Goal: Task Accomplishment & Management: Use online tool/utility

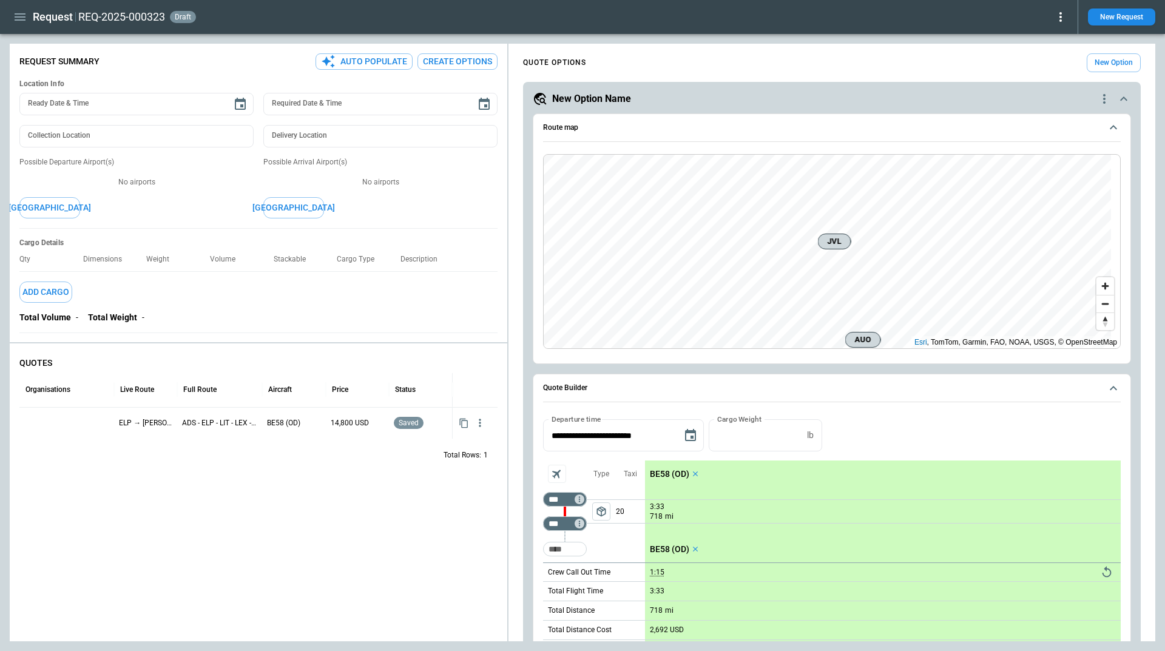
click at [1103, 102] on icon "quote-option-actions" at bounding box center [1104, 99] width 2 height 10
click at [1024, 167] on li "Delete Quote Option" at bounding box center [1048, 173] width 107 height 18
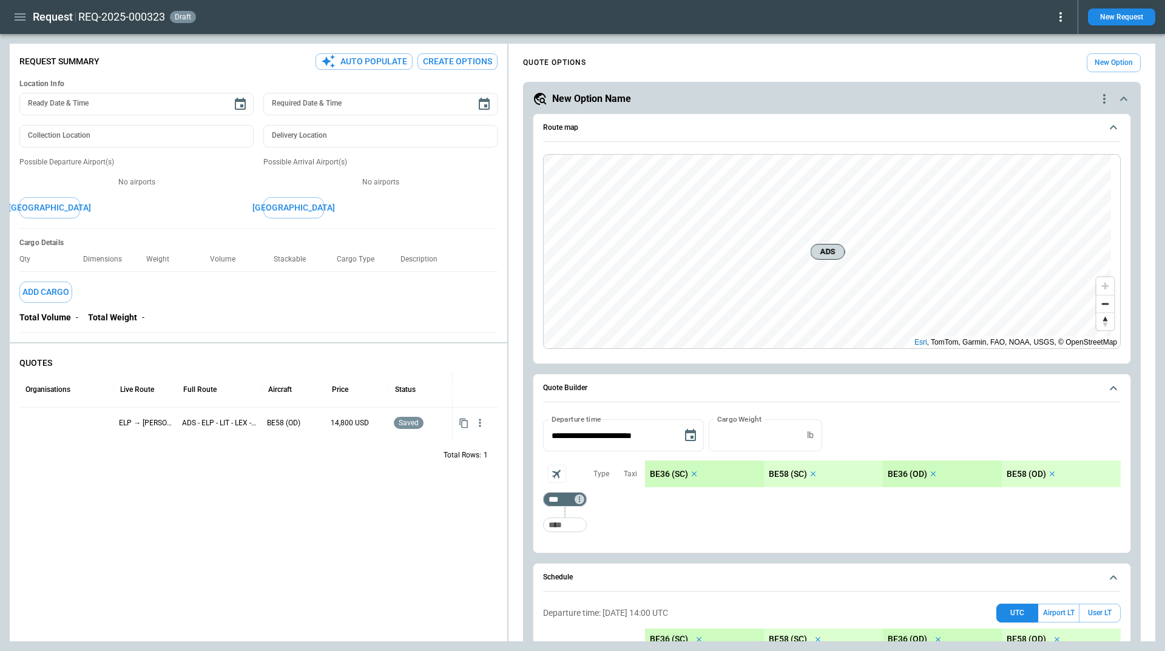
click at [695, 472] on icon "scrollable content" at bounding box center [694, 474] width 8 height 8
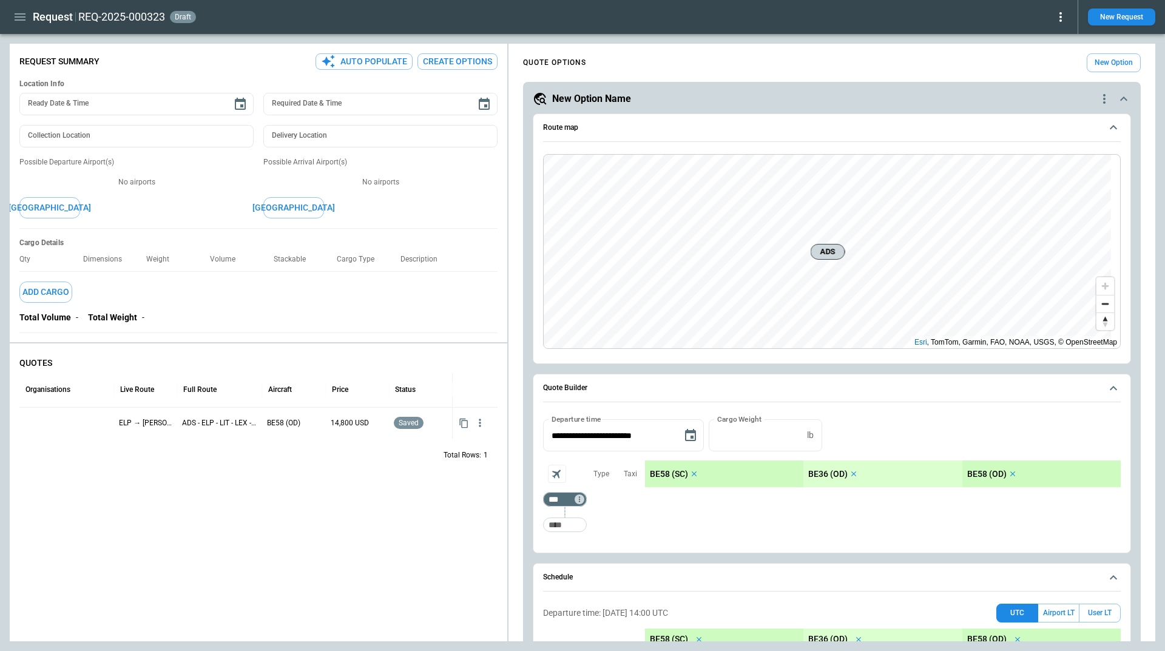
click at [694, 472] on icon "scrollable content" at bounding box center [694, 474] width 8 height 8
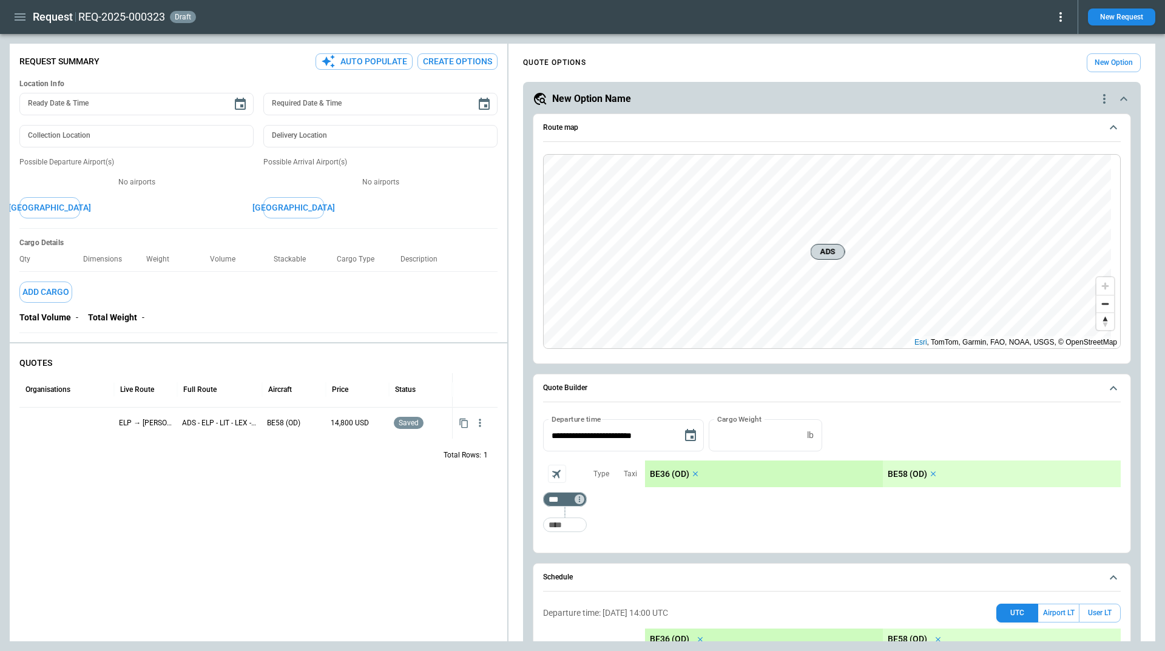
click at [695, 475] on icon "scrollable content" at bounding box center [695, 474] width 8 height 8
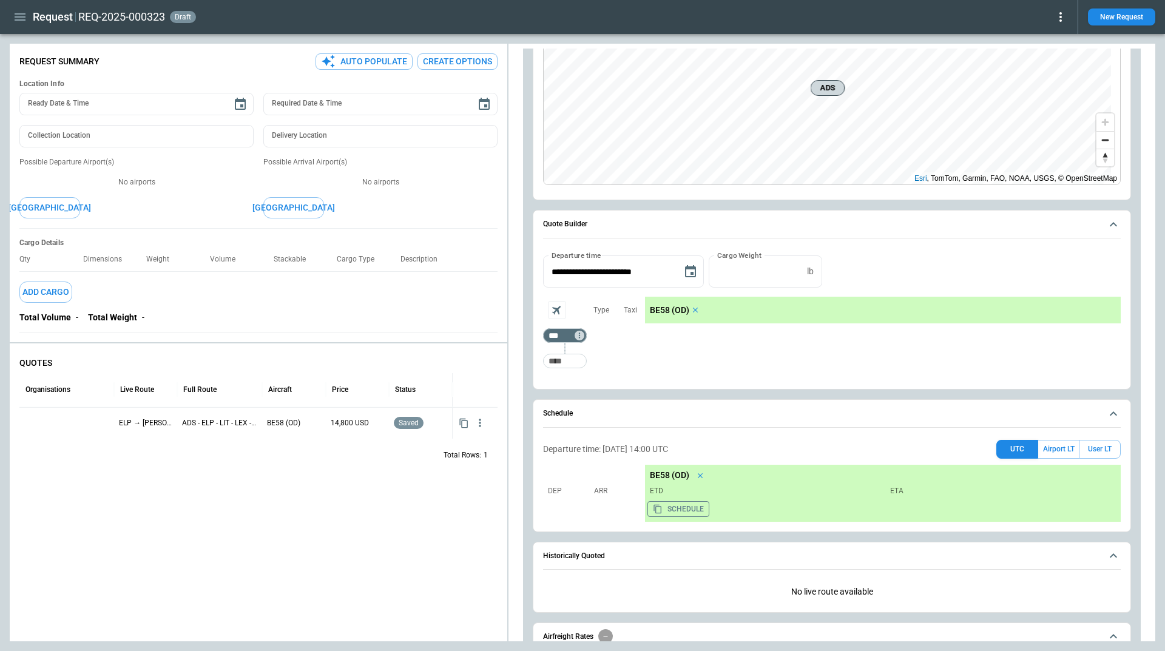
scroll to position [182, 0]
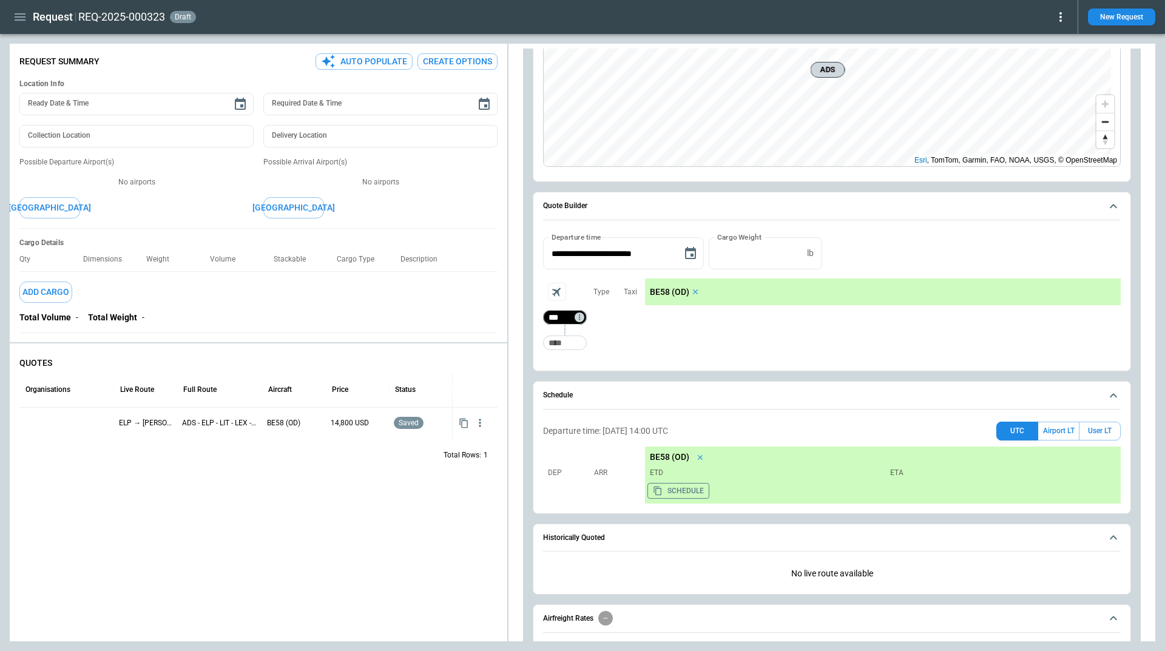
click at [557, 314] on input "***" at bounding box center [562, 317] width 34 height 12
click at [601, 254] on input "**********" at bounding box center [608, 253] width 130 height 32
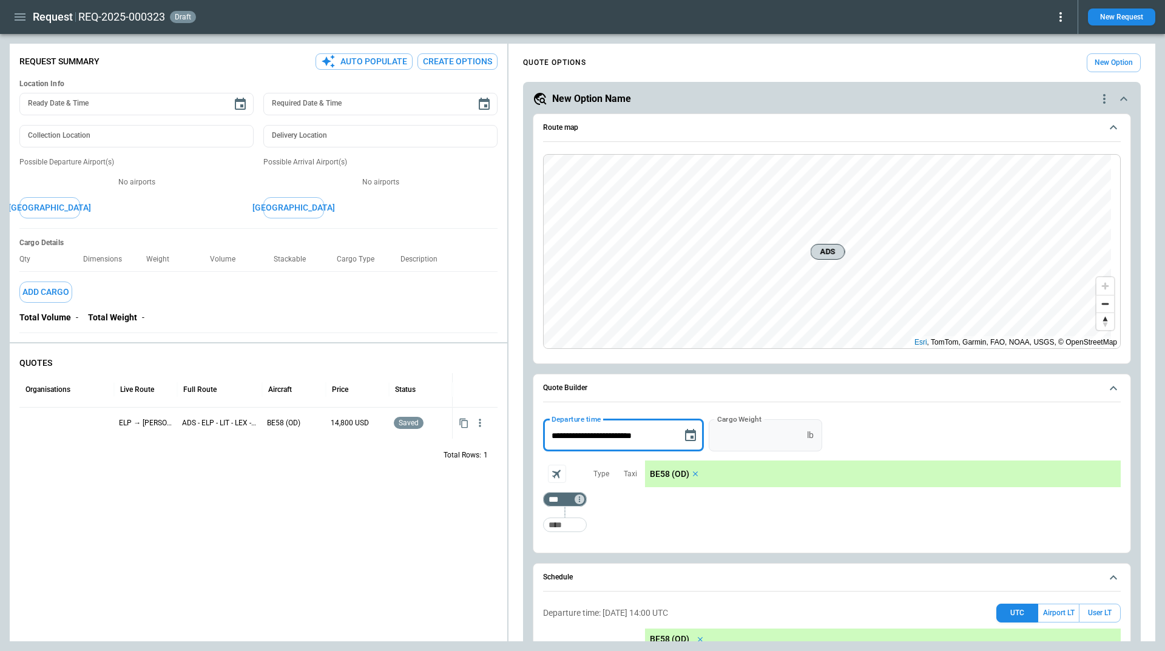
scroll to position [61, 0]
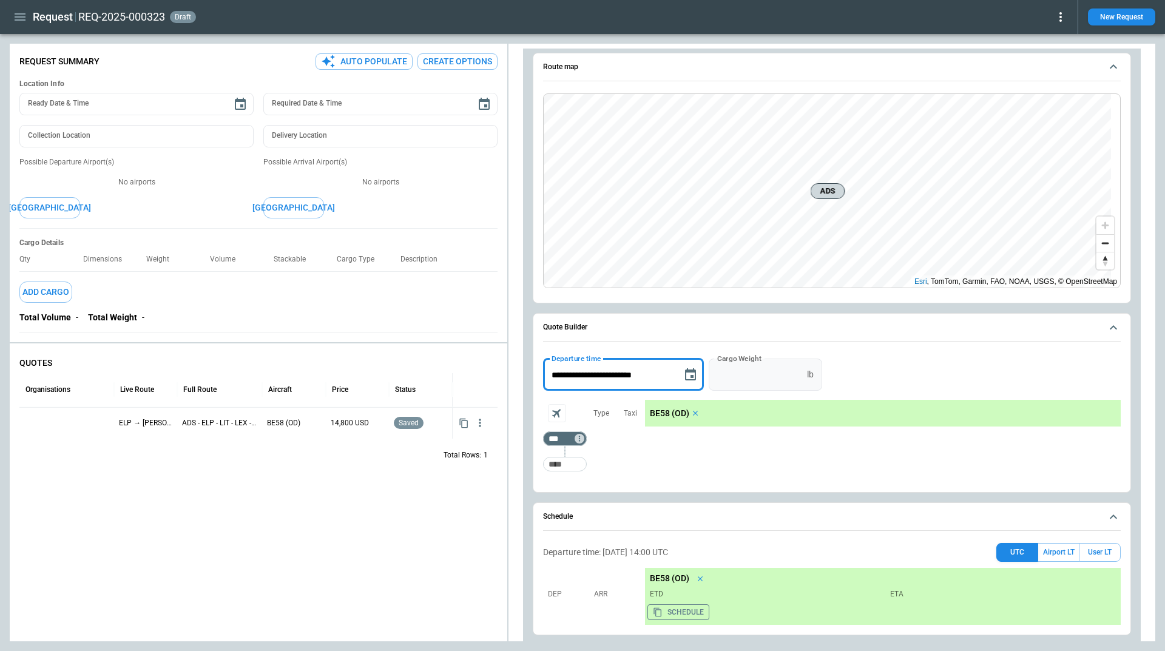
type input "**********"
click at [557, 439] on div "Aircraft selection" at bounding box center [558, 437] width 62 height 13
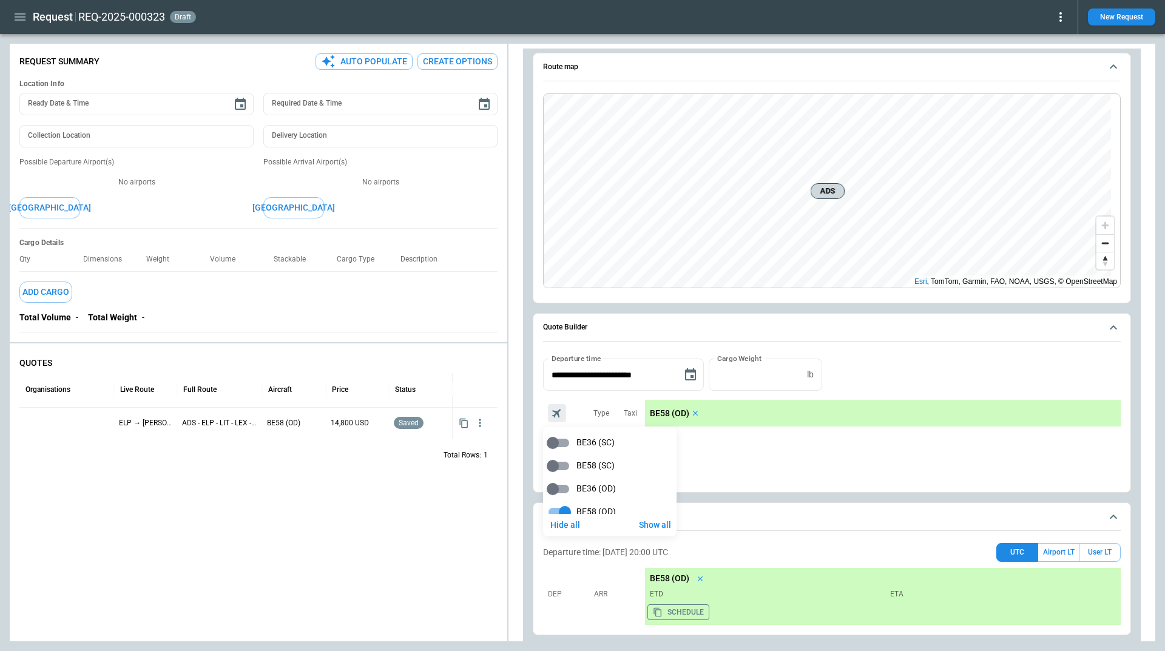
click at [721, 433] on div at bounding box center [582, 325] width 1165 height 651
type input "***"
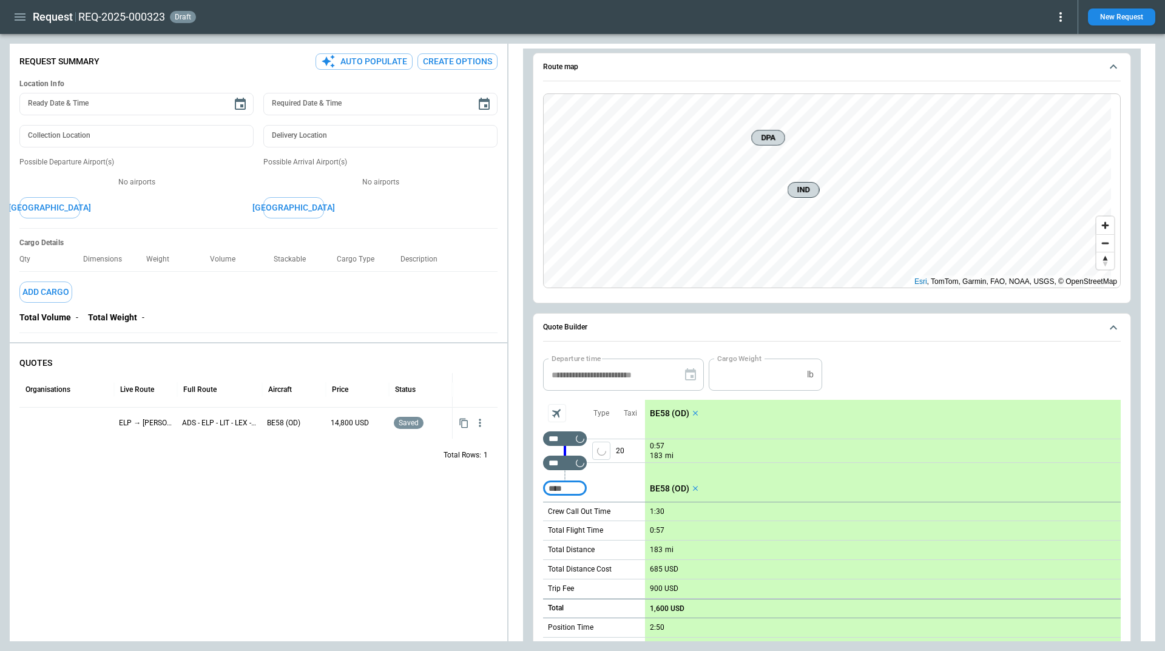
click at [569, 488] on input "Too short" at bounding box center [564, 488] width 39 height 22
type input "***"
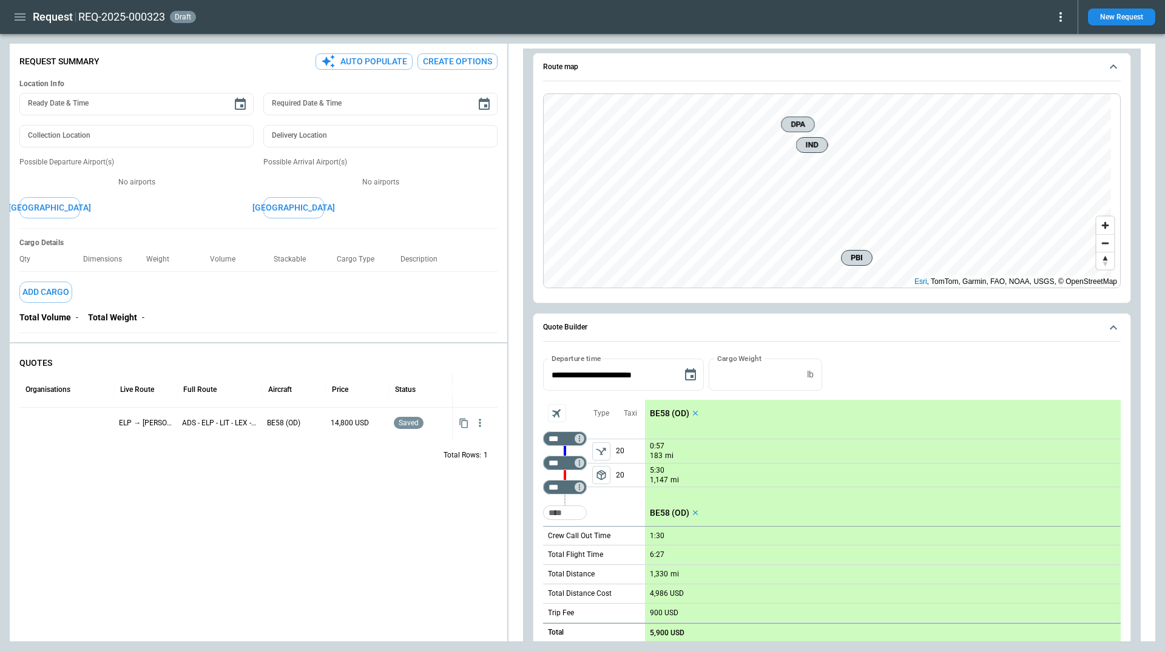
click at [665, 533] on div "1:30" at bounding box center [883, 535] width 466 height 9
click at [659, 537] on p "1:30" at bounding box center [657, 535] width 15 height 9
type input "****"
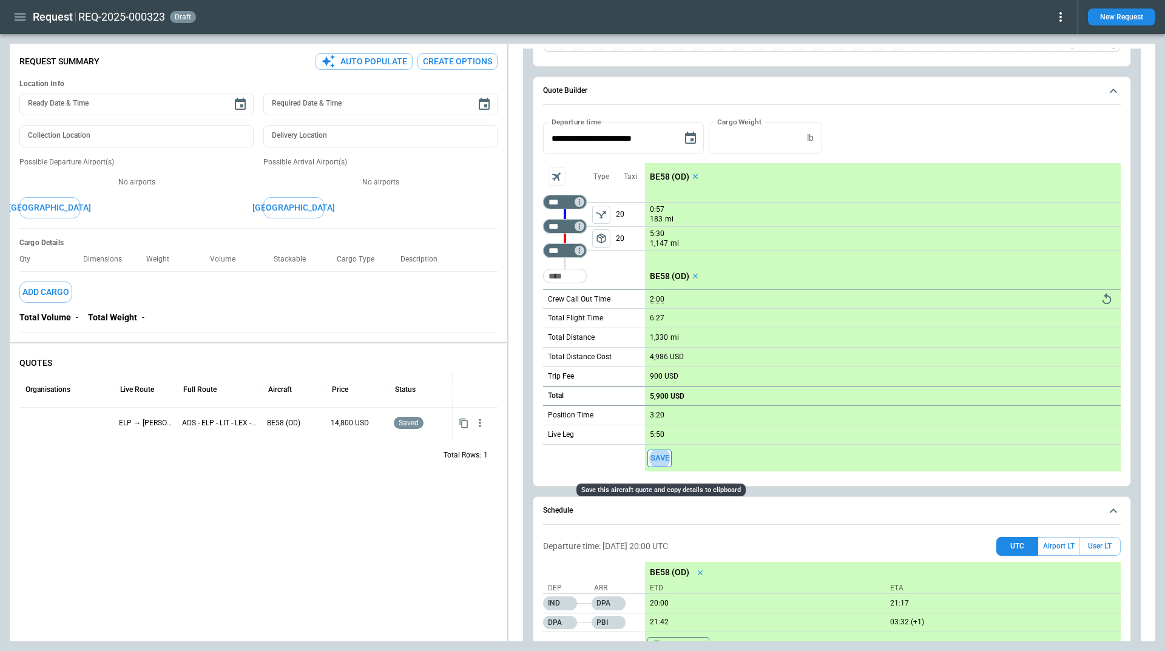
scroll to position [289, 0]
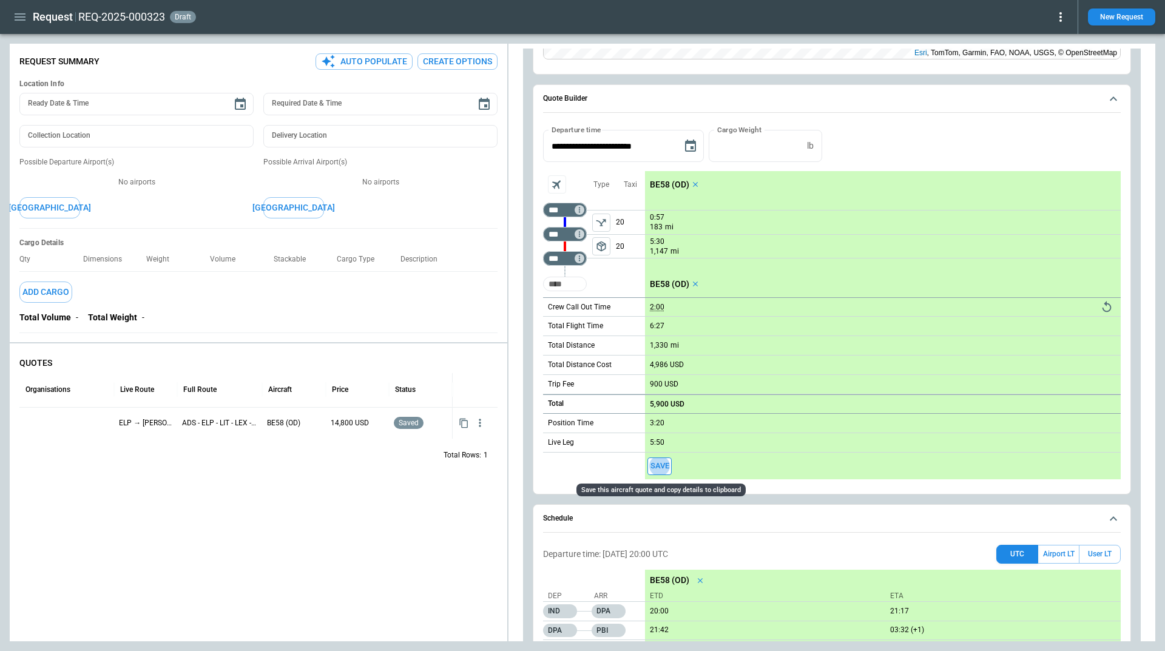
click at [564, 282] on input "Too short" at bounding box center [564, 284] width 39 height 22
type input "***"
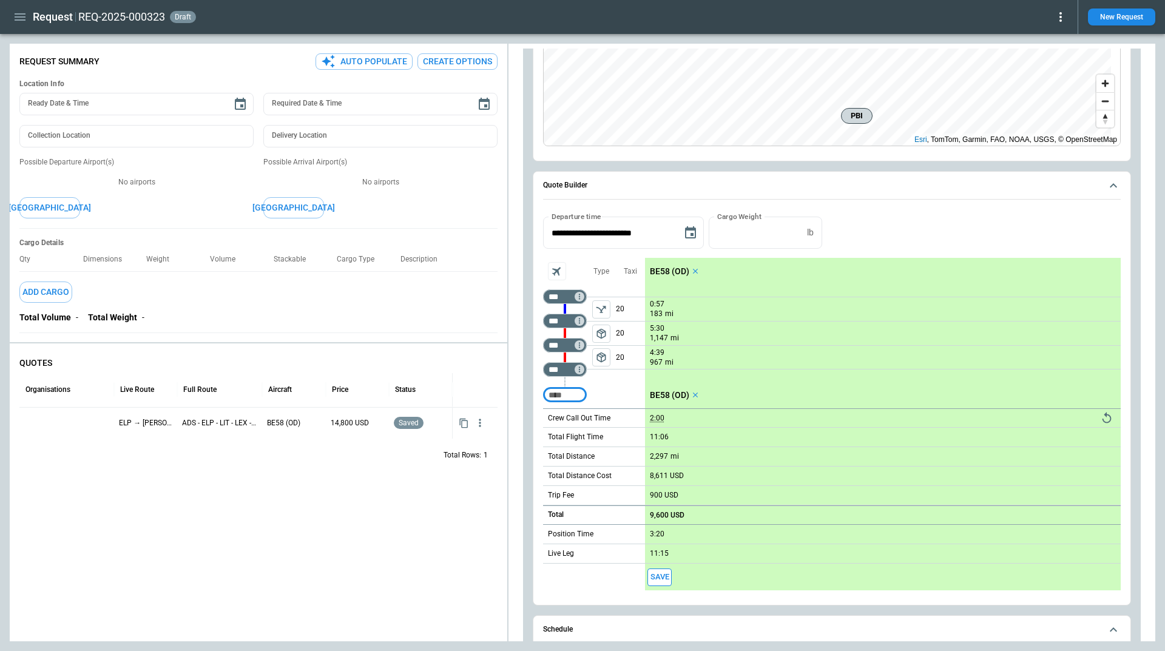
scroll to position [229, 0]
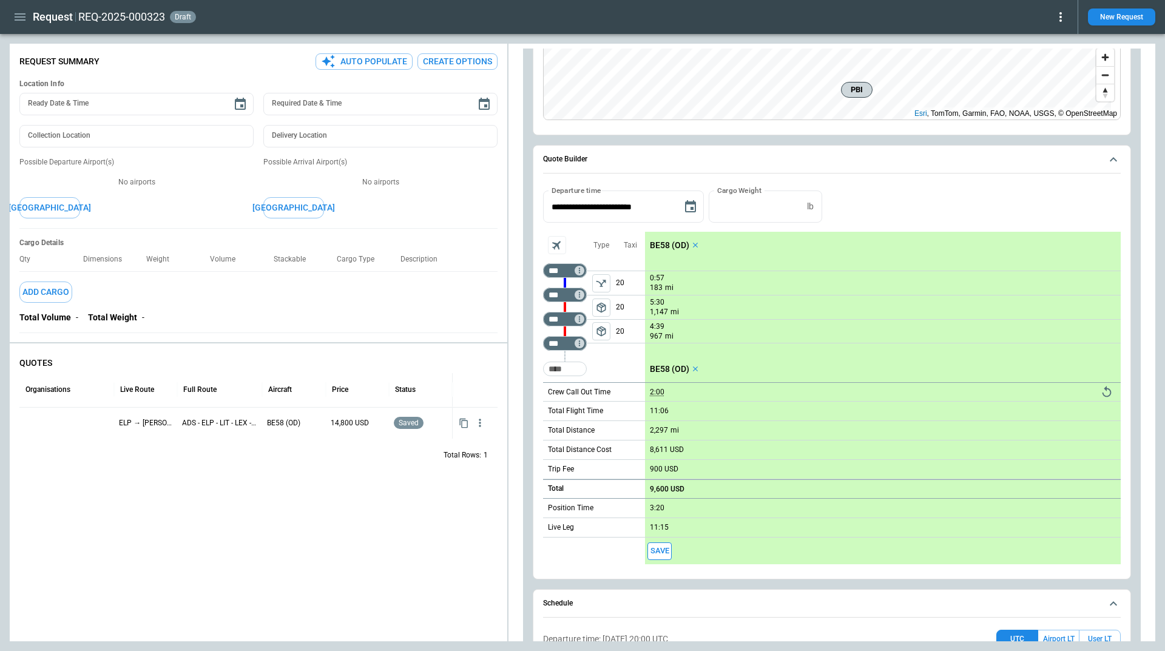
drag, startPoint x: 599, startPoint y: 329, endPoint x: 719, endPoint y: 332, distance: 120.1
click at [599, 329] on span "package_2" at bounding box center [601, 331] width 12 height 12
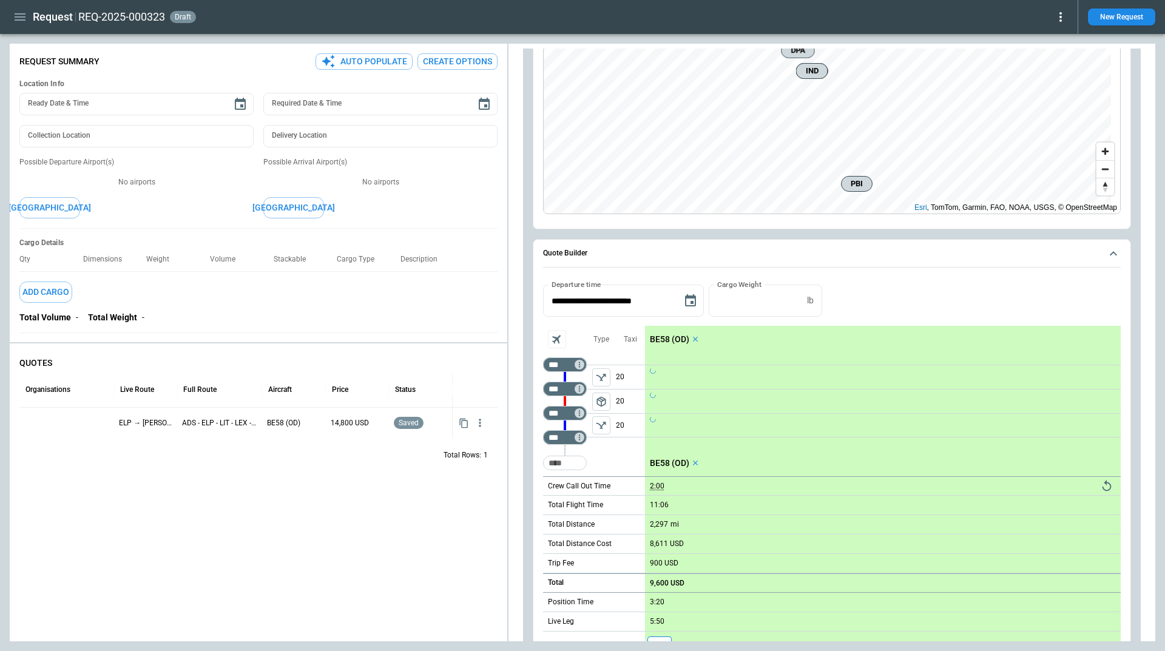
scroll to position [107, 0]
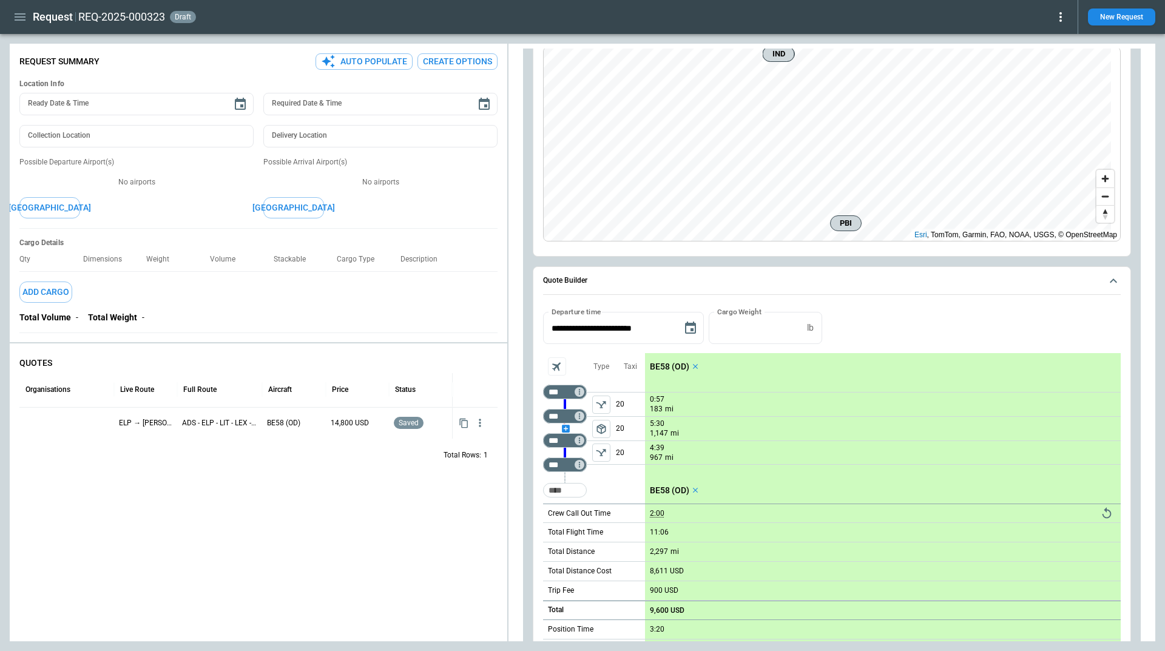
click at [567, 428] on div "scrollable content" at bounding box center [565, 428] width 44 height 0
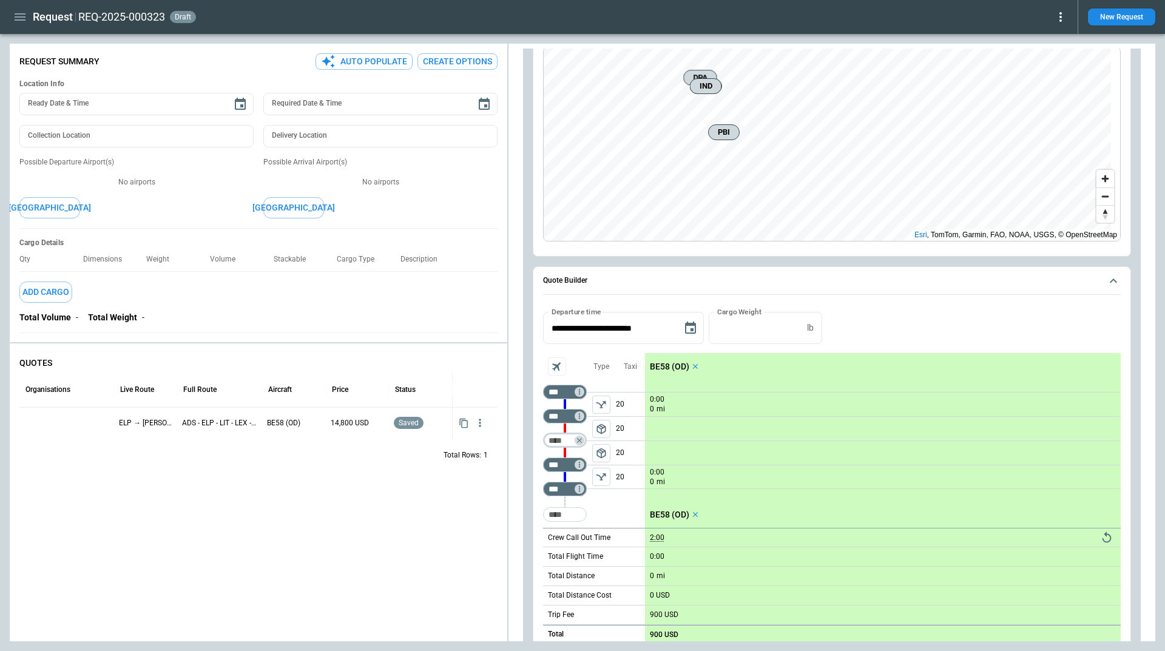
click at [569, 440] on input "Too short" at bounding box center [562, 440] width 34 height 12
type input "***"
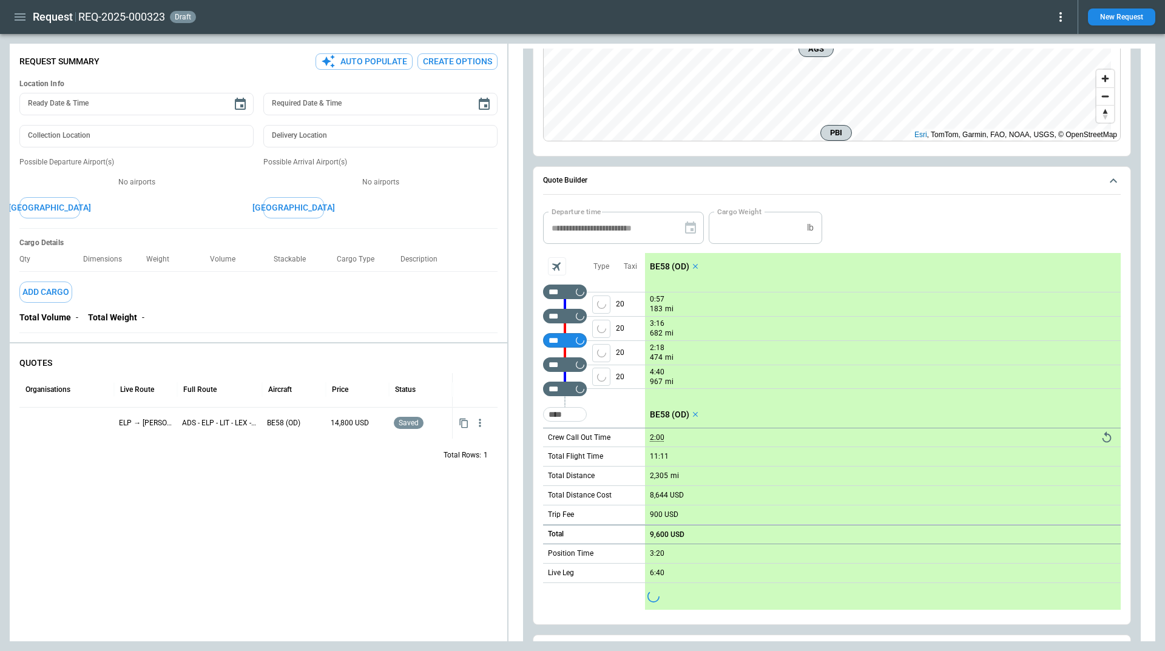
scroll to position [229, 0]
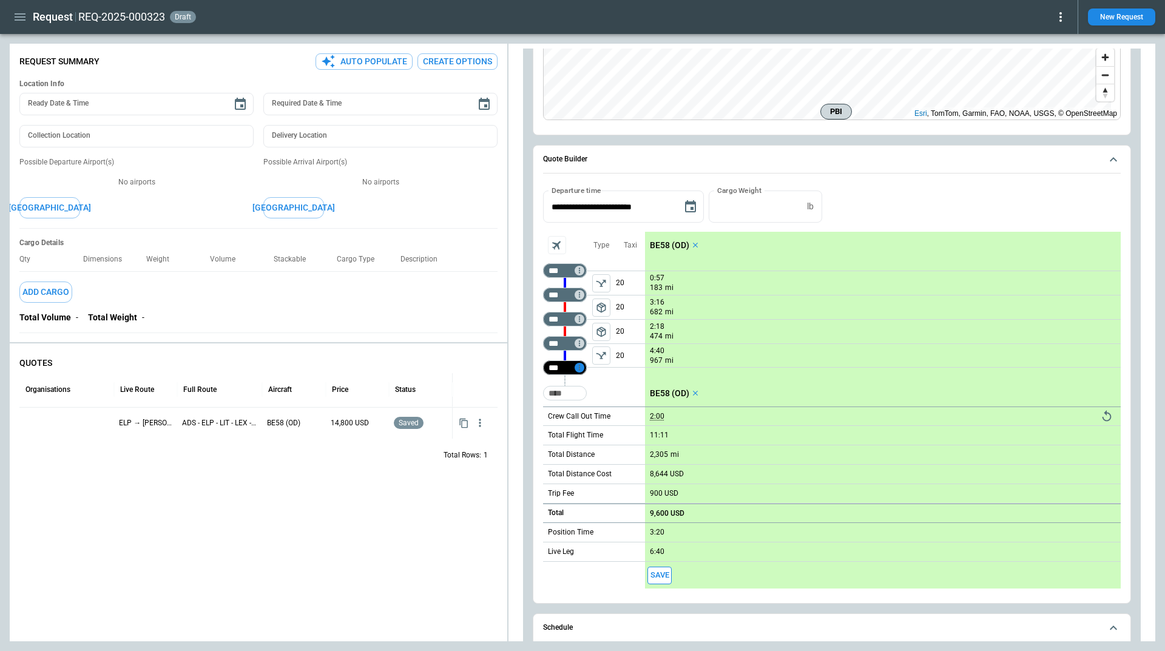
click at [578, 369] on icon "Not found" at bounding box center [579, 367] width 8 height 8
click at [589, 399] on p "Delete" at bounding box center [589, 399] width 20 height 10
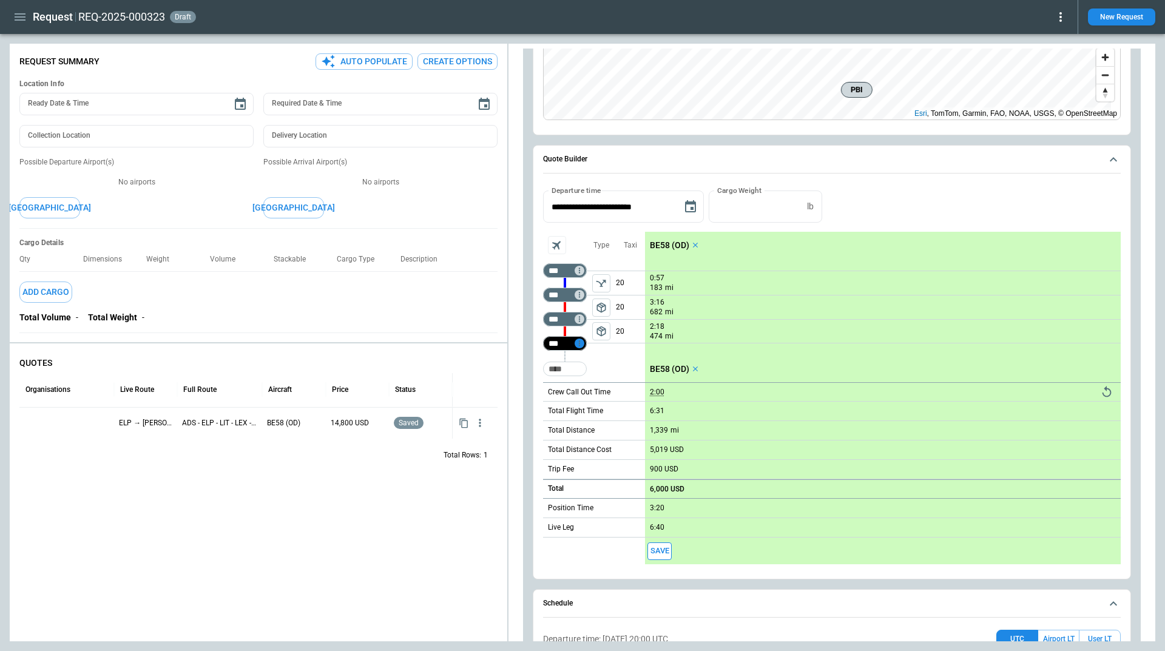
click at [579, 339] on icon "Not found" at bounding box center [579, 343] width 8 height 8
click at [587, 370] on p "Delete" at bounding box center [589, 375] width 20 height 10
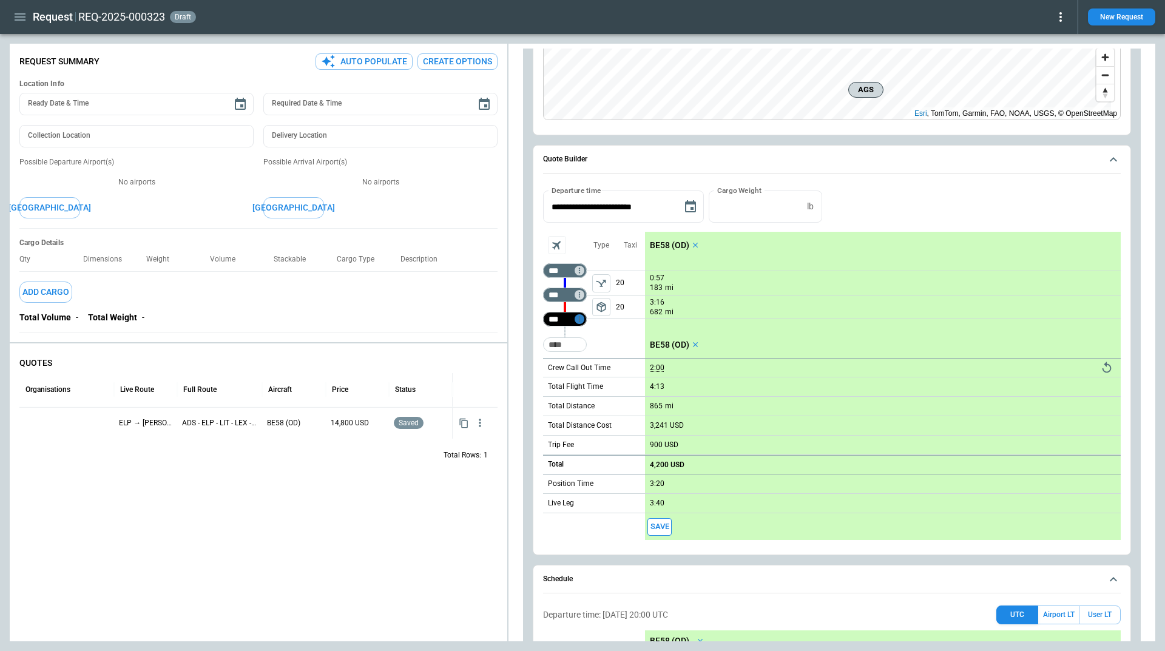
click at [581, 321] on icon "Not found" at bounding box center [579, 319] width 8 height 8
click at [587, 350] on p "Delete" at bounding box center [589, 351] width 20 height 10
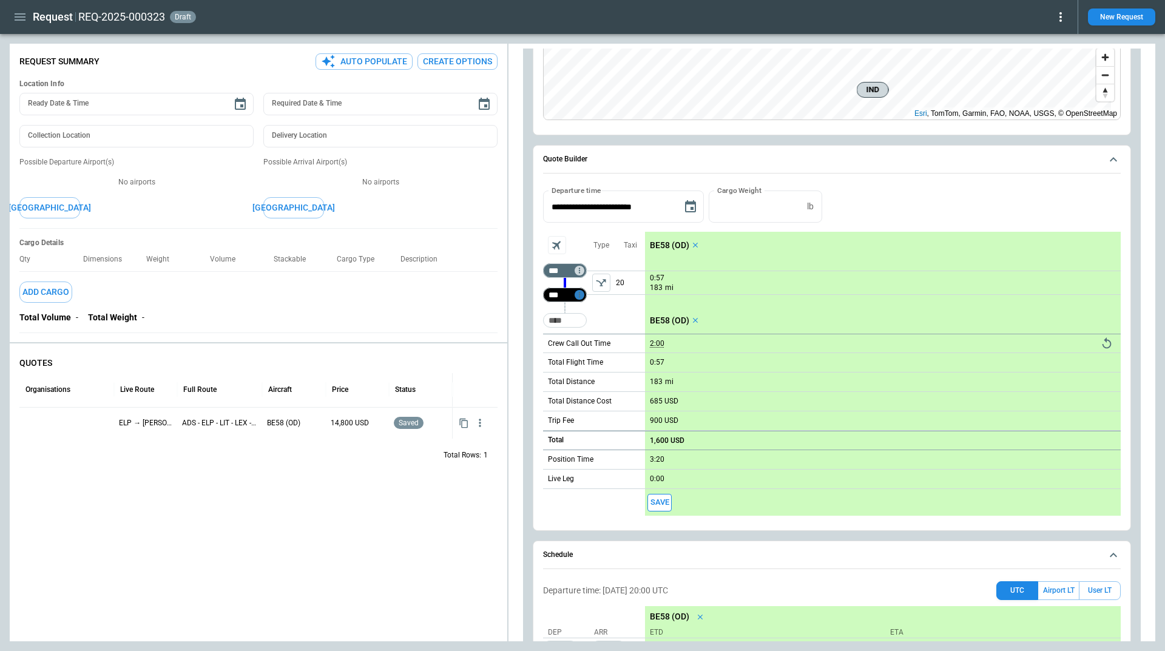
click at [580, 294] on icon "Not found" at bounding box center [579, 295] width 8 height 8
click at [588, 325] on p "Delete" at bounding box center [589, 327] width 20 height 10
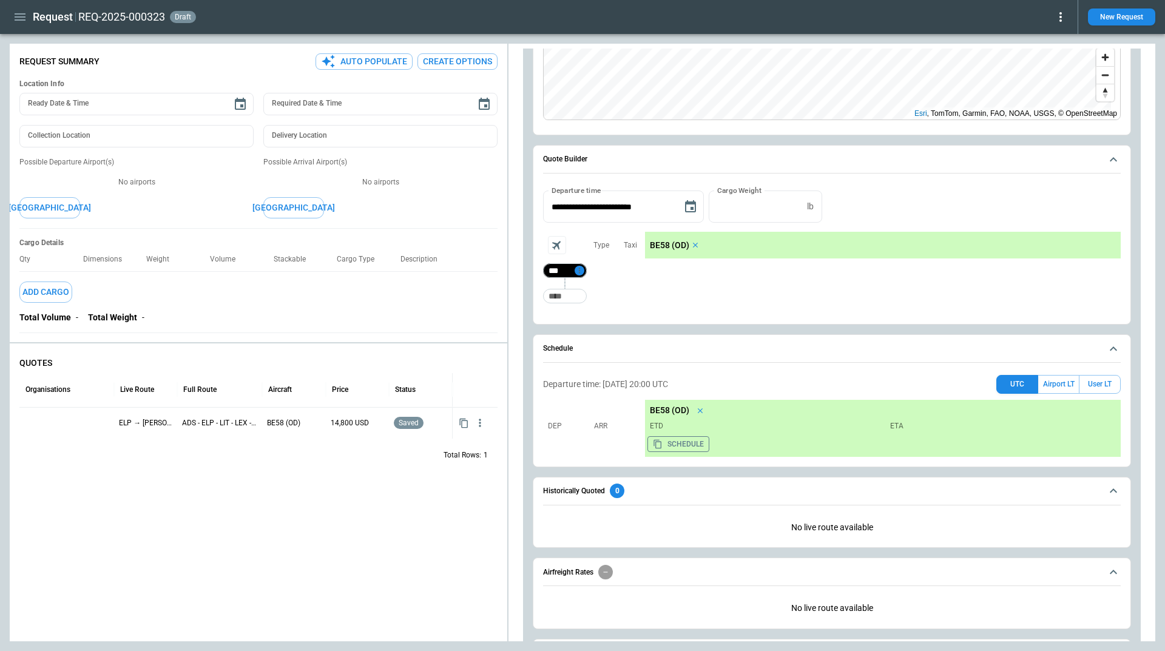
click at [582, 268] on icon "Not found" at bounding box center [579, 270] width 8 height 8
click at [595, 304] on p "Delete" at bounding box center [589, 302] width 20 height 10
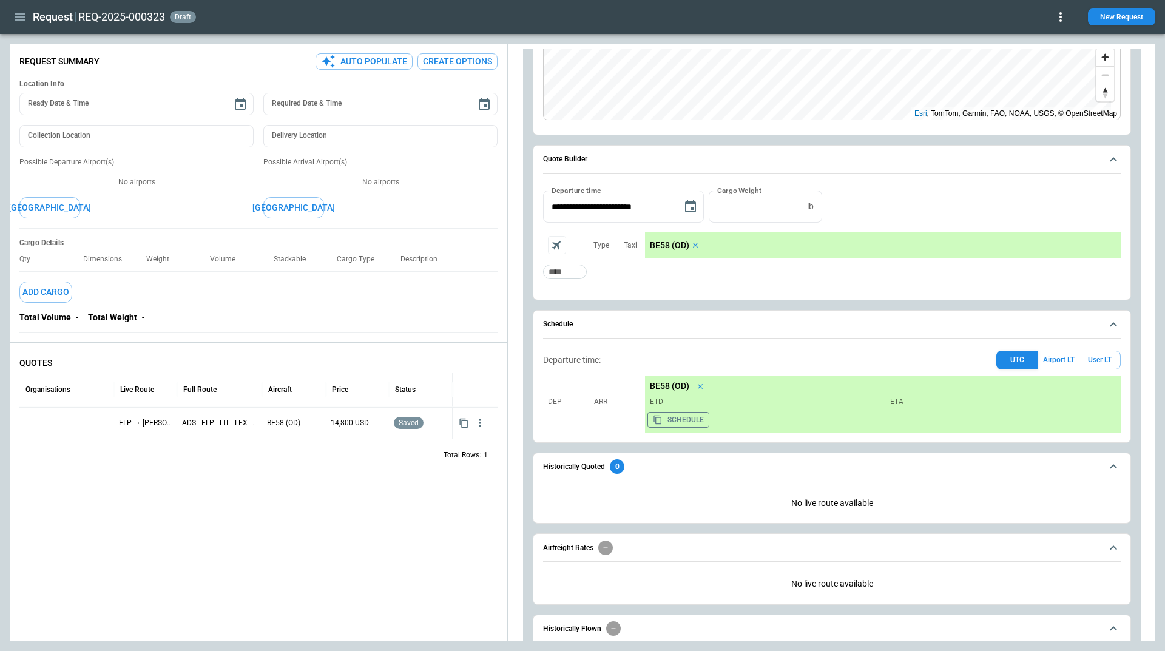
scroll to position [297, 0]
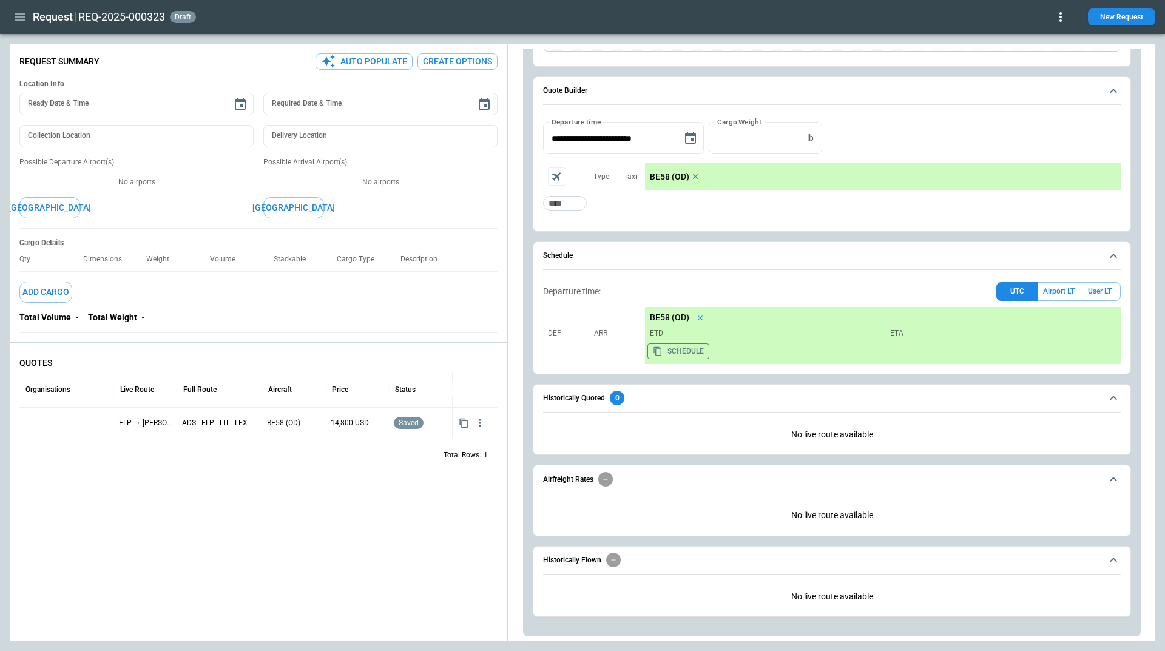
click at [1064, 15] on icon at bounding box center [1060, 17] width 15 height 15
click at [1151, 90] on div at bounding box center [582, 325] width 1165 height 651
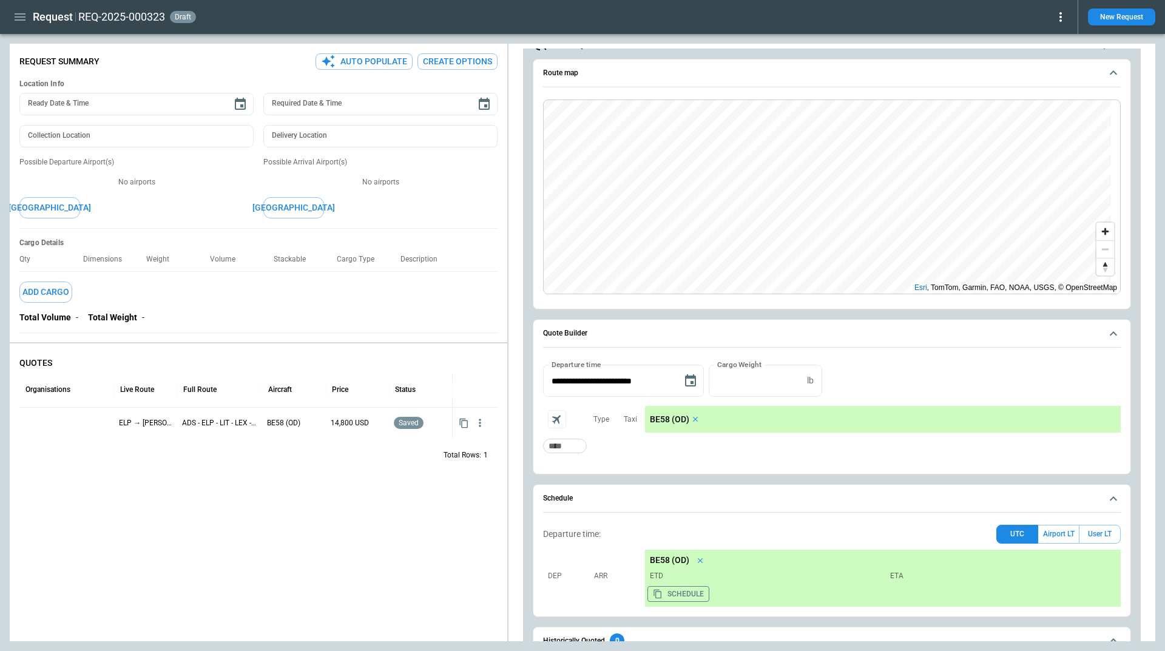
scroll to position [0, 0]
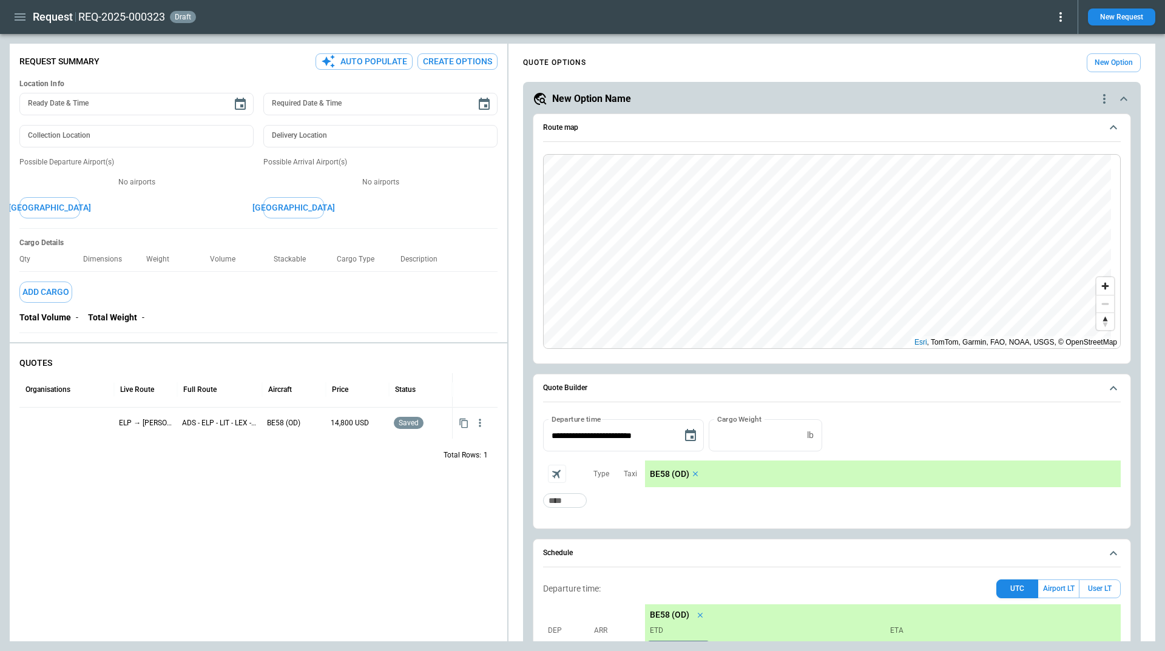
click at [1097, 101] on icon "quote-option-actions" at bounding box center [1104, 99] width 15 height 15
click at [1051, 178] on li "Delete Quote Option" at bounding box center [1048, 173] width 107 height 18
